Goal: Task Accomplishment & Management: Use online tool/utility

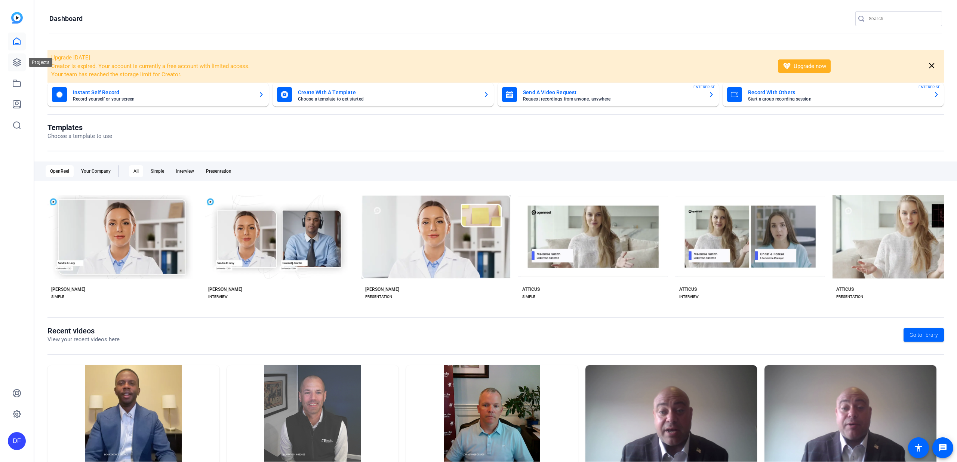
click at [20, 59] on icon at bounding box center [16, 62] width 9 height 9
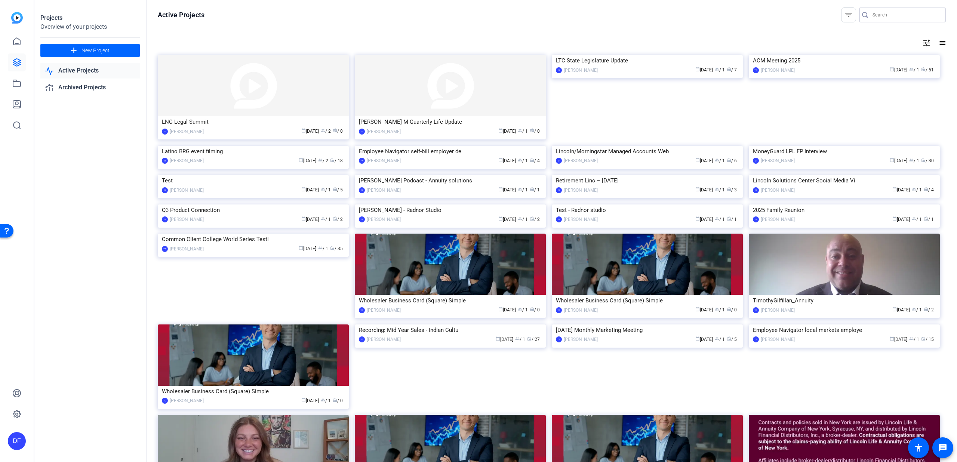
click at [880, 16] on input "Search" at bounding box center [906, 14] width 67 height 9
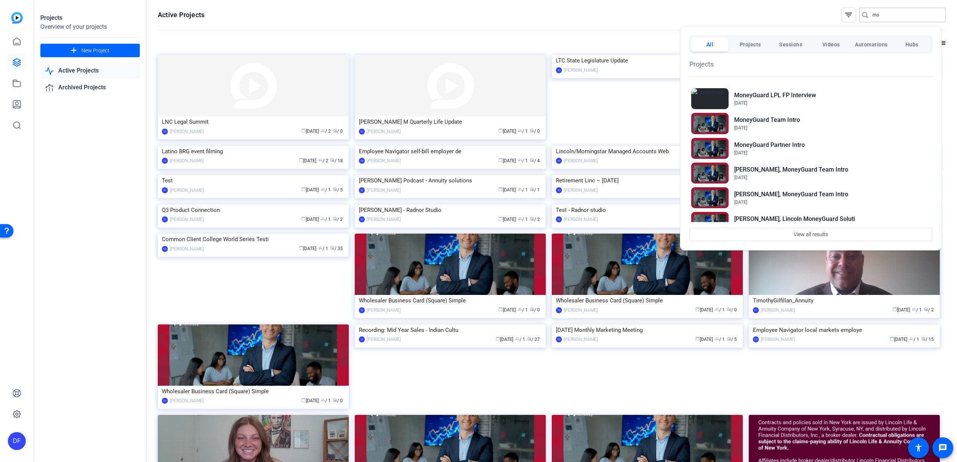
type input "m"
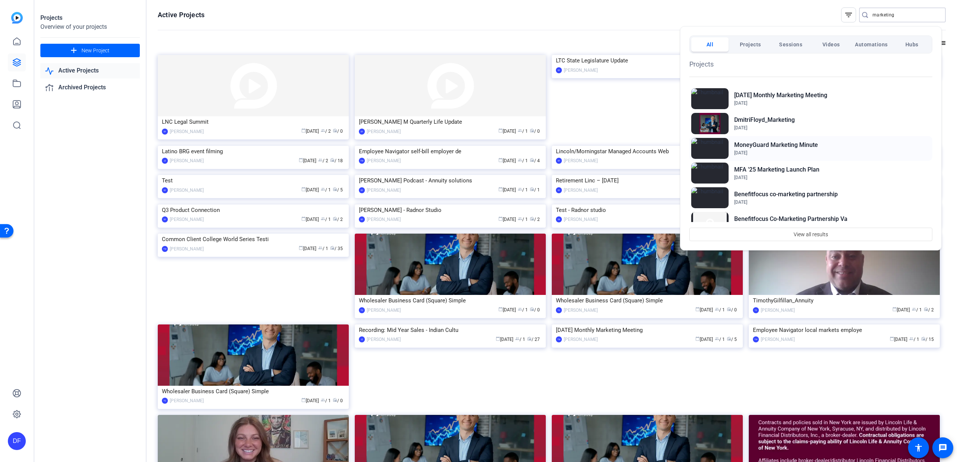
type input "marketing"
click at [806, 141] on h2 "MoneyGuard Marketing Minute" at bounding box center [777, 145] width 84 height 9
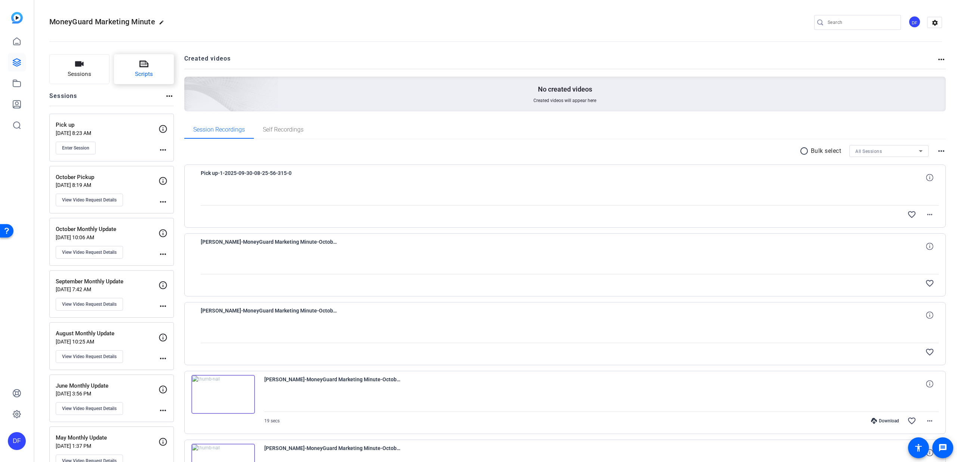
click at [135, 69] on button "Scripts" at bounding box center [144, 69] width 60 height 30
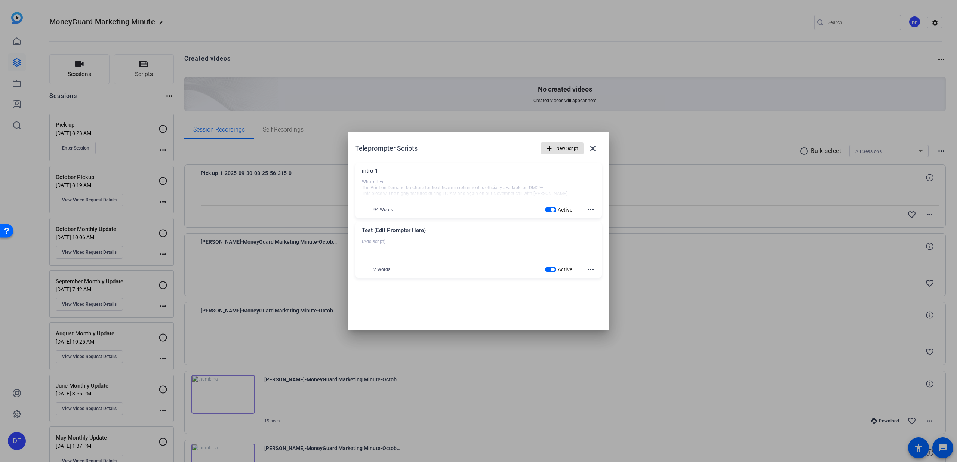
click at [591, 208] on mat-icon "more_horiz" at bounding box center [590, 209] width 9 height 9
click at [596, 218] on span "Edit" at bounding box center [607, 221] width 30 height 9
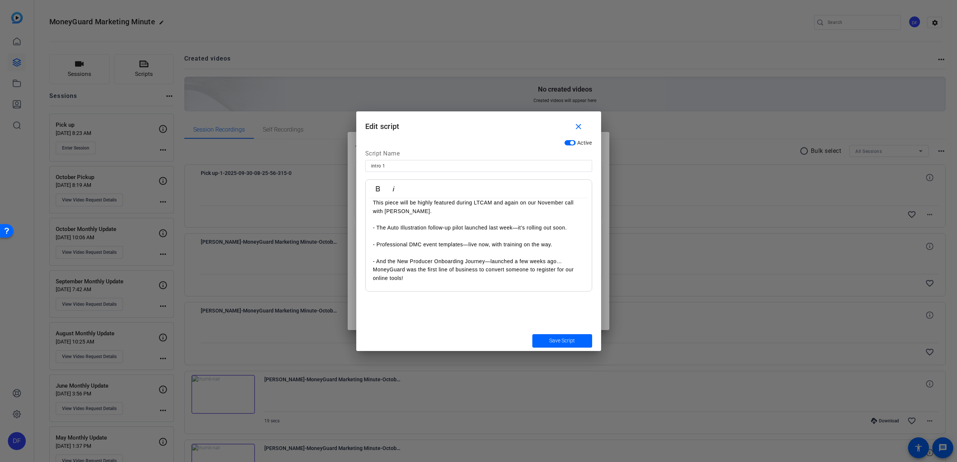
scroll to position [15, 0]
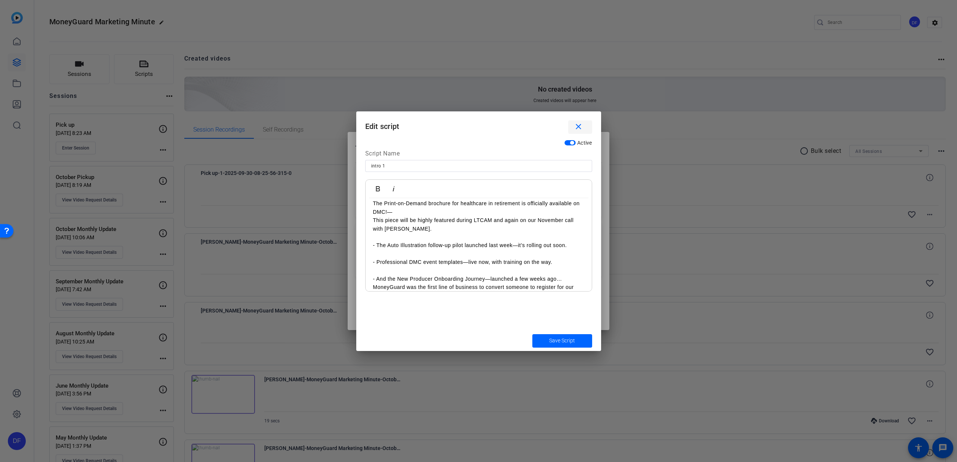
click at [579, 125] on mat-icon "close" at bounding box center [578, 126] width 9 height 9
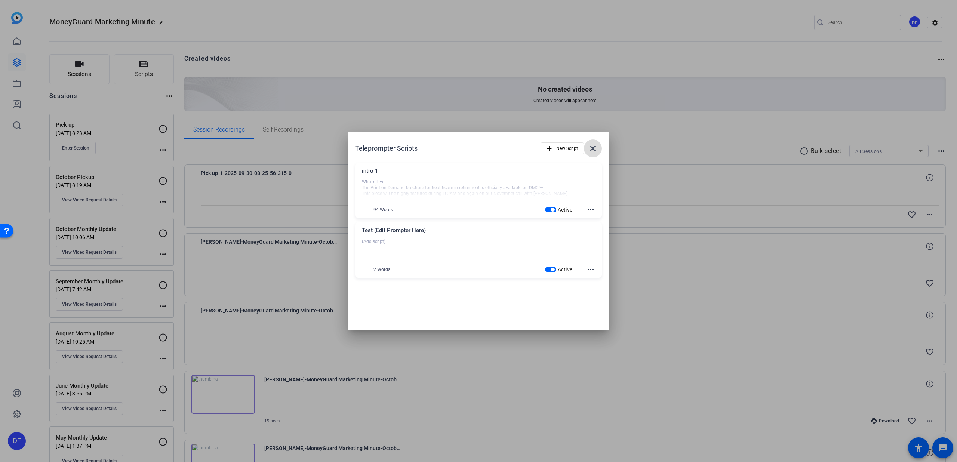
click at [594, 148] on mat-icon "close" at bounding box center [593, 148] width 9 height 9
